Goal: Transaction & Acquisition: Subscribe to service/newsletter

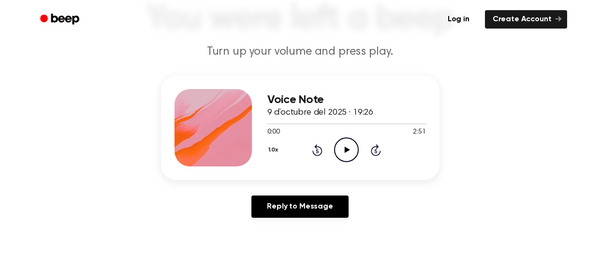
click at [348, 140] on icon "Play Audio" at bounding box center [346, 149] width 25 height 25
drag, startPoint x: 341, startPoint y: 123, endPoint x: 275, endPoint y: 124, distance: 66.2
click at [275, 124] on div at bounding box center [346, 123] width 159 height 8
click at [342, 158] on icon "Play Audio" at bounding box center [346, 149] width 25 height 25
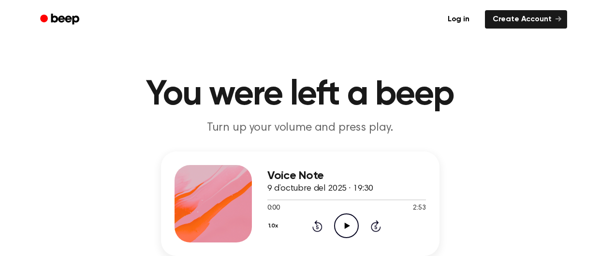
click at [347, 221] on icon "Play Audio" at bounding box center [346, 225] width 25 height 25
click at [334, 218] on icon "Play Audio" at bounding box center [346, 225] width 25 height 25
click at [339, 223] on icon "Play Audio" at bounding box center [346, 225] width 25 height 25
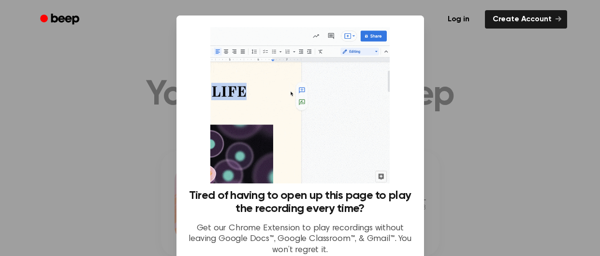
click at [447, 187] on div at bounding box center [300, 128] width 600 height 256
click at [447, 192] on div at bounding box center [300, 128] width 600 height 256
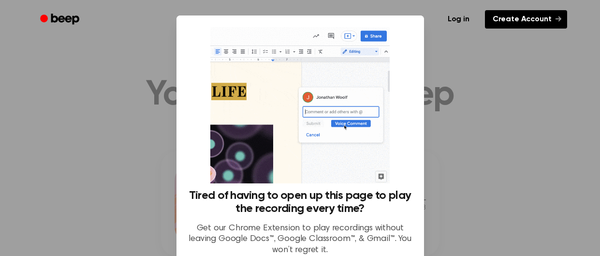
click at [502, 16] on link "Create Account" at bounding box center [526, 19] width 82 height 18
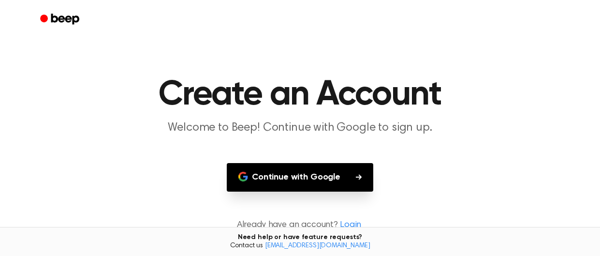
click at [293, 180] on button "Continue with Google" at bounding box center [300, 177] width 146 height 29
